Goal: Transaction & Acquisition: Purchase product/service

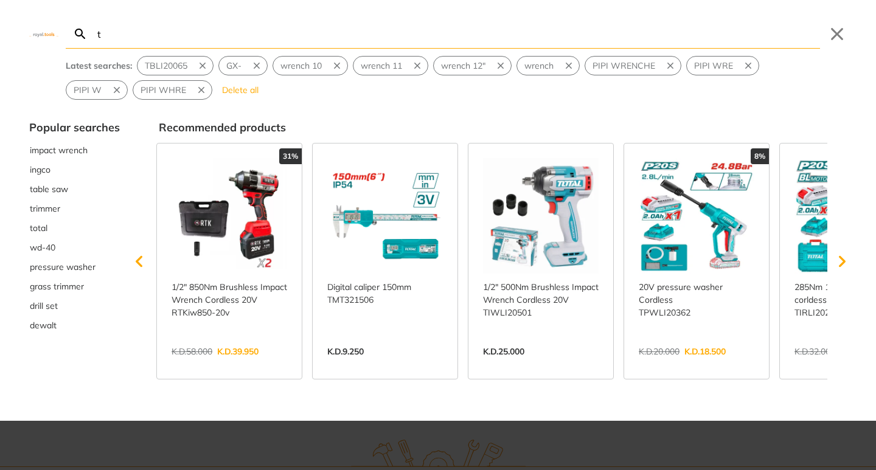
type input "th"
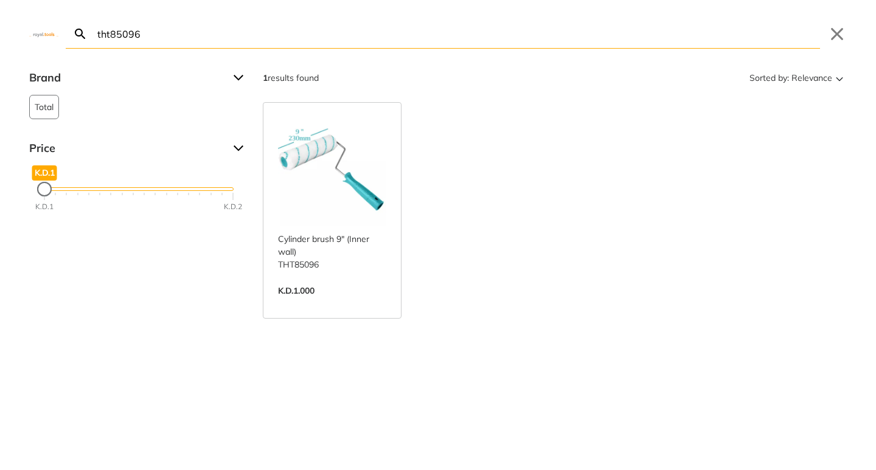
type input "tht85096"
click at [126, 189] on div at bounding box center [138, 189] width 189 height 2
click at [361, 303] on link "View more →" at bounding box center [332, 303] width 108 height 0
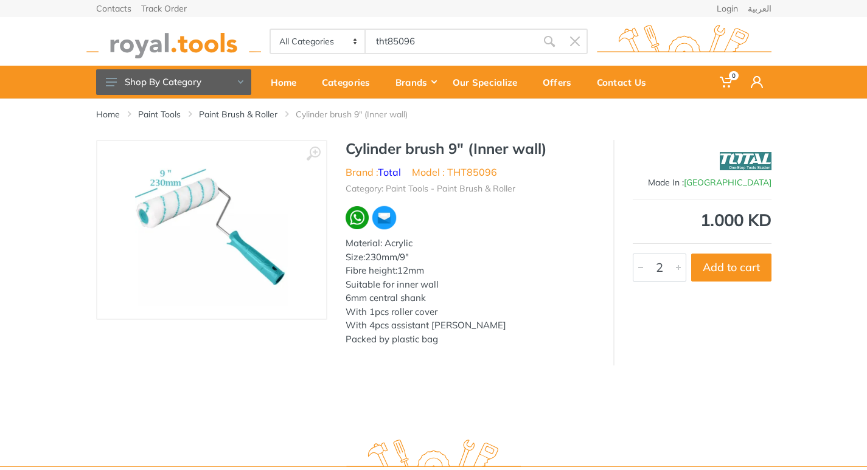
click at [680, 266] on div at bounding box center [678, 267] width 15 height 27
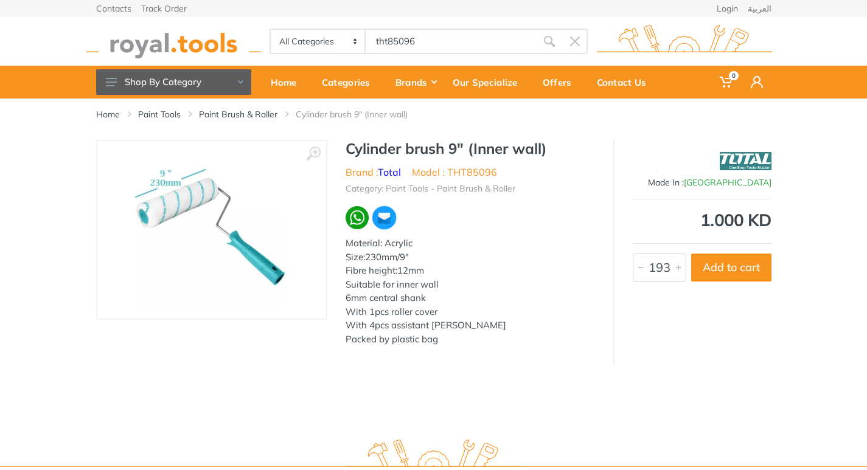
click at [680, 266] on div at bounding box center [678, 267] width 15 height 27
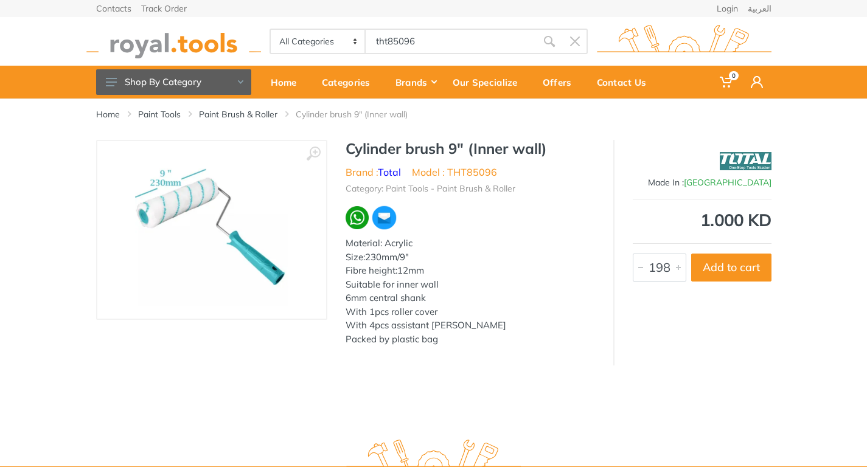
click at [680, 266] on div at bounding box center [678, 267] width 15 height 27
click at [710, 263] on button "Add to cart" at bounding box center [731, 268] width 80 height 28
type input "1"
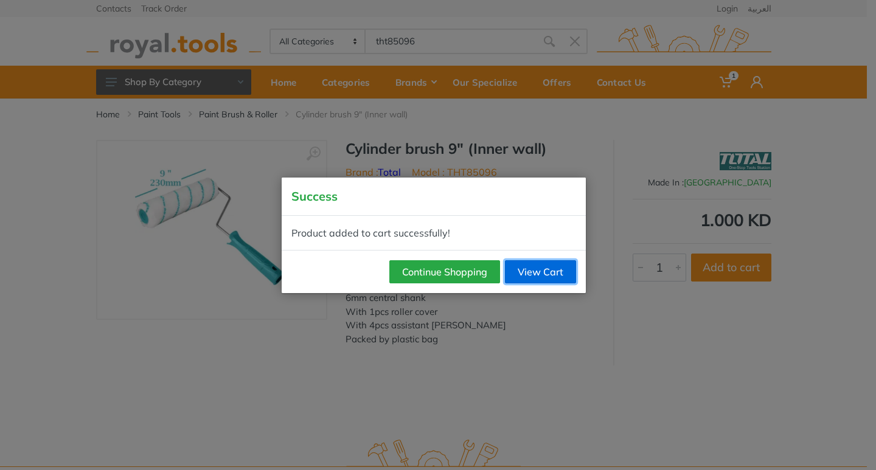
click at [563, 274] on link "View Cart" at bounding box center [540, 271] width 71 height 23
